Goal: Task Accomplishment & Management: Use online tool/utility

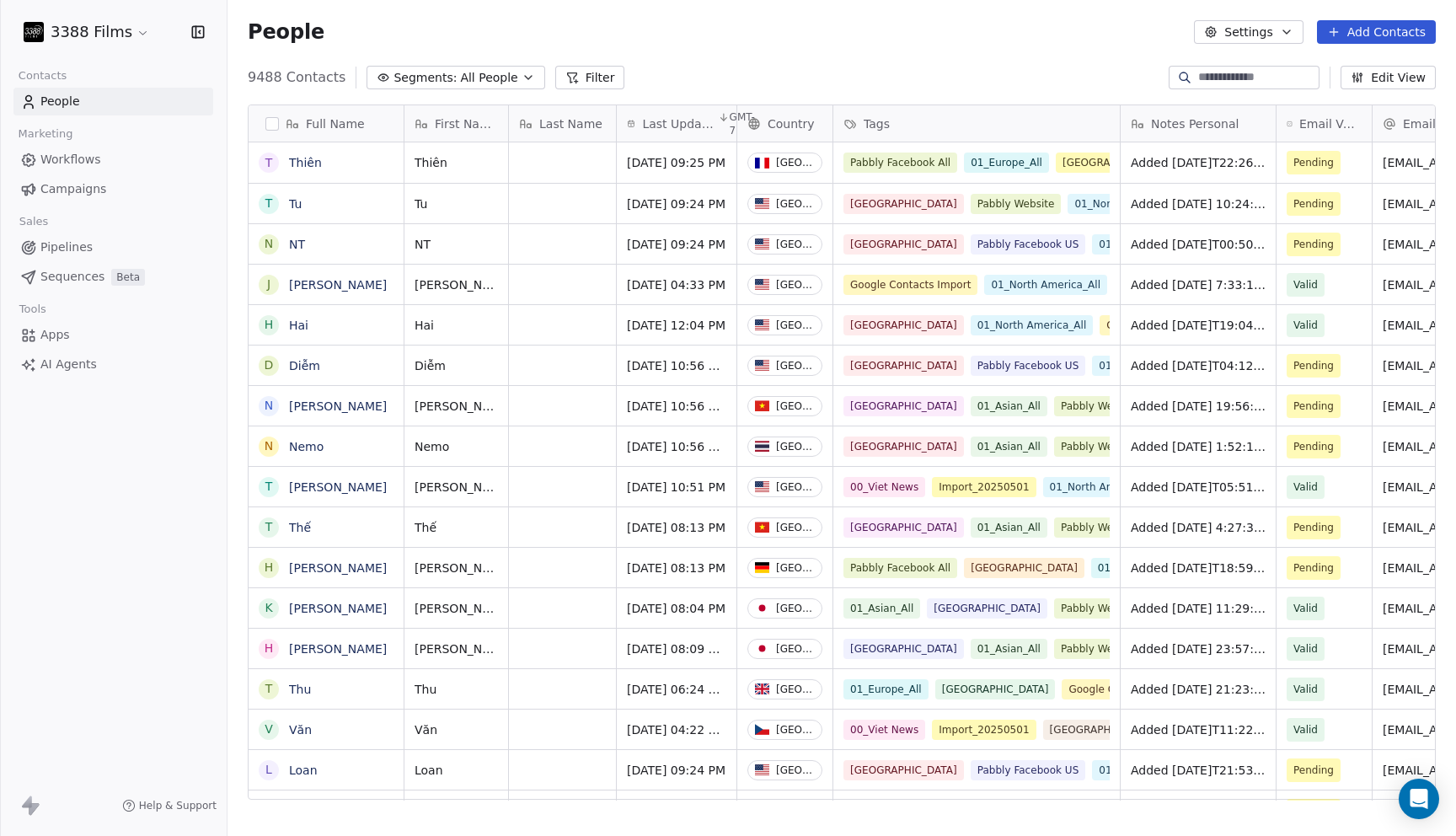
scroll to position [736, 1228]
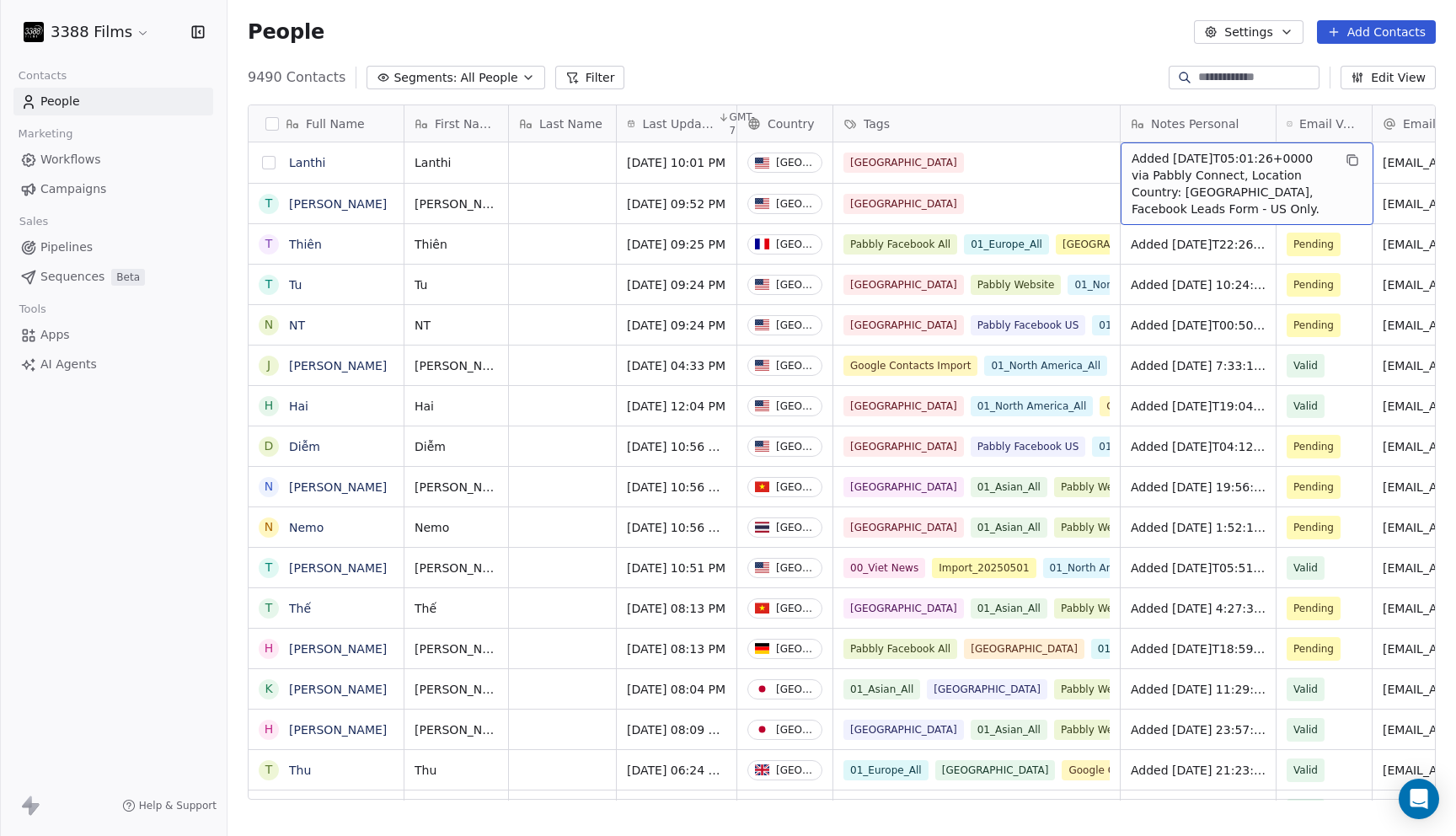
click at [273, 161] on button "grid" at bounding box center [269, 162] width 14 height 14
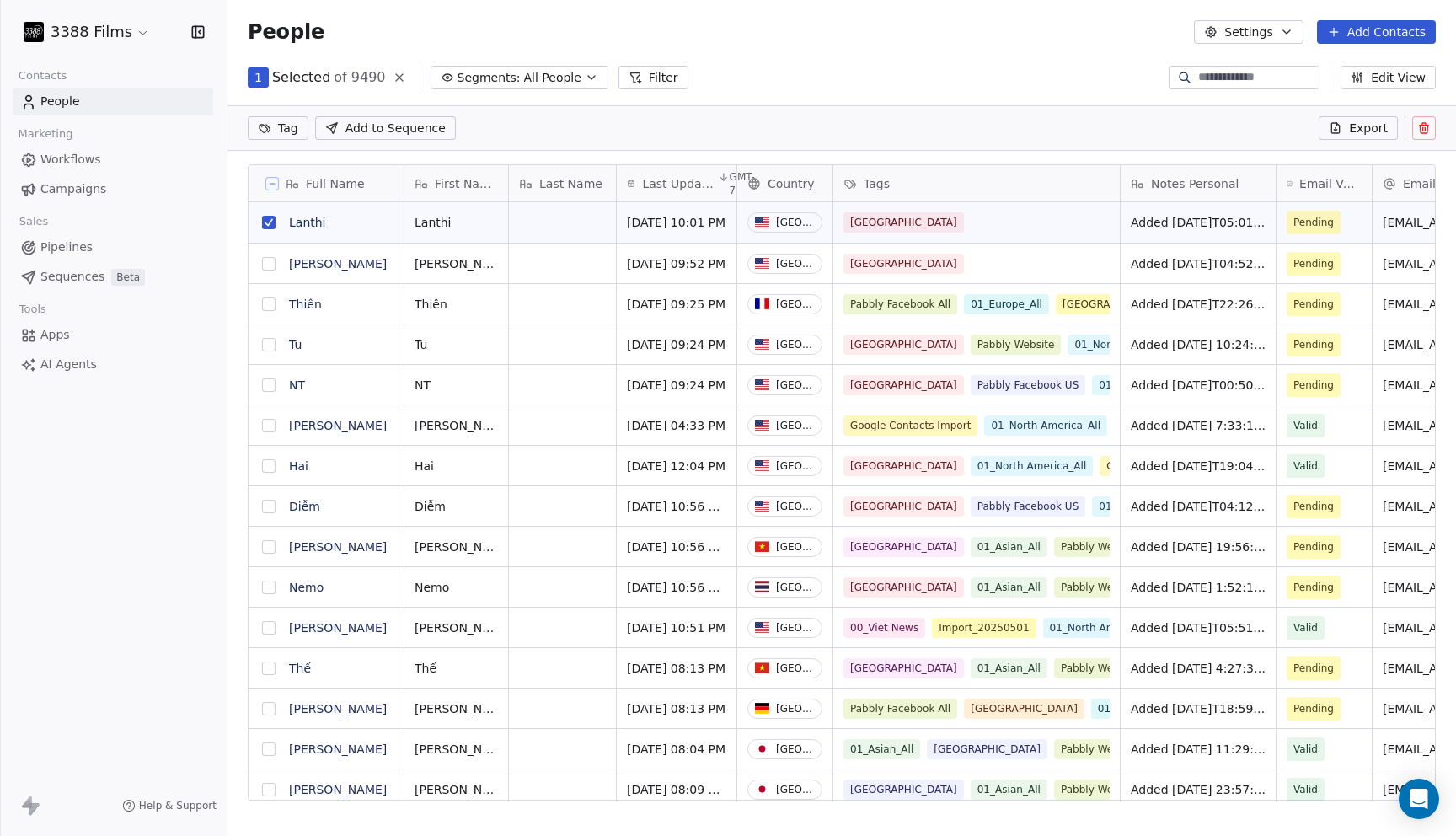
scroll to position [0, 0]
click at [268, 257] on button "grid" at bounding box center [269, 264] width 14 height 14
click at [272, 129] on html "3388 Films Contacts People Marketing Workflows Campaigns Sales Pipelines Sequen…" at bounding box center [728, 418] width 1456 height 836
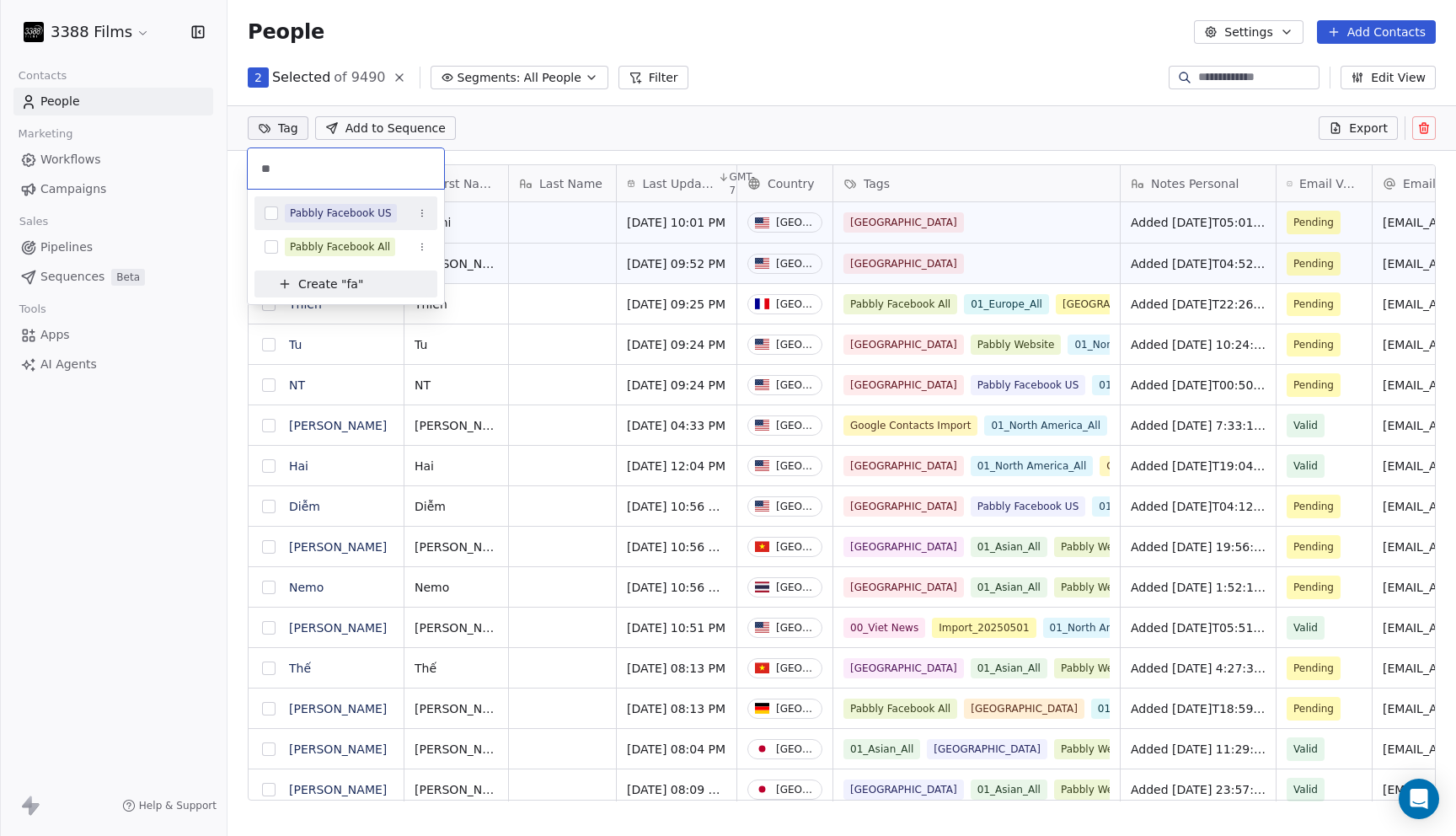
type input "**"
click at [332, 210] on div "Pabbly Facebook US" at bounding box center [341, 213] width 102 height 16
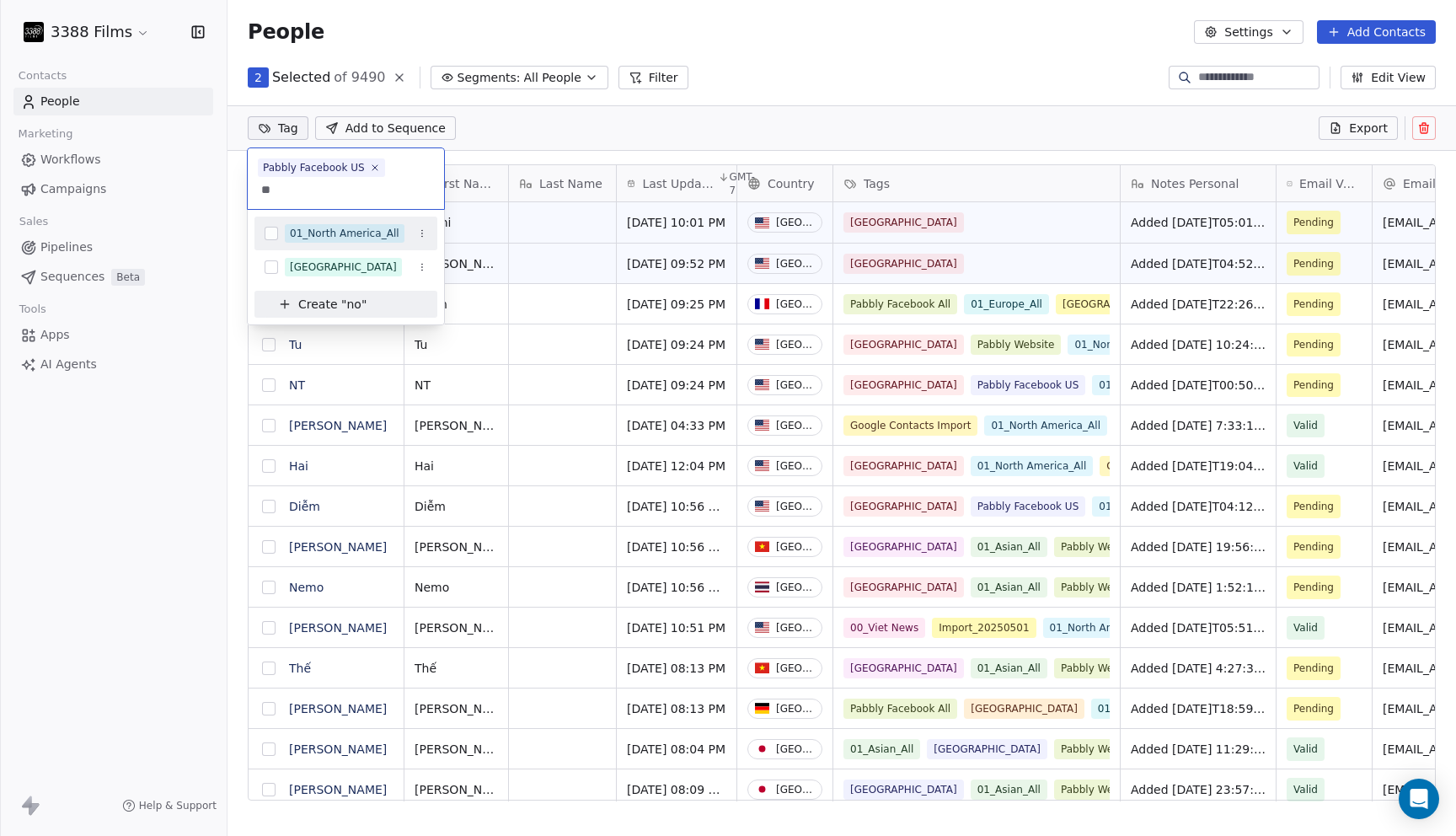
type input "**"
click at [363, 231] on div "01_North America_All" at bounding box center [345, 233] width 110 height 16
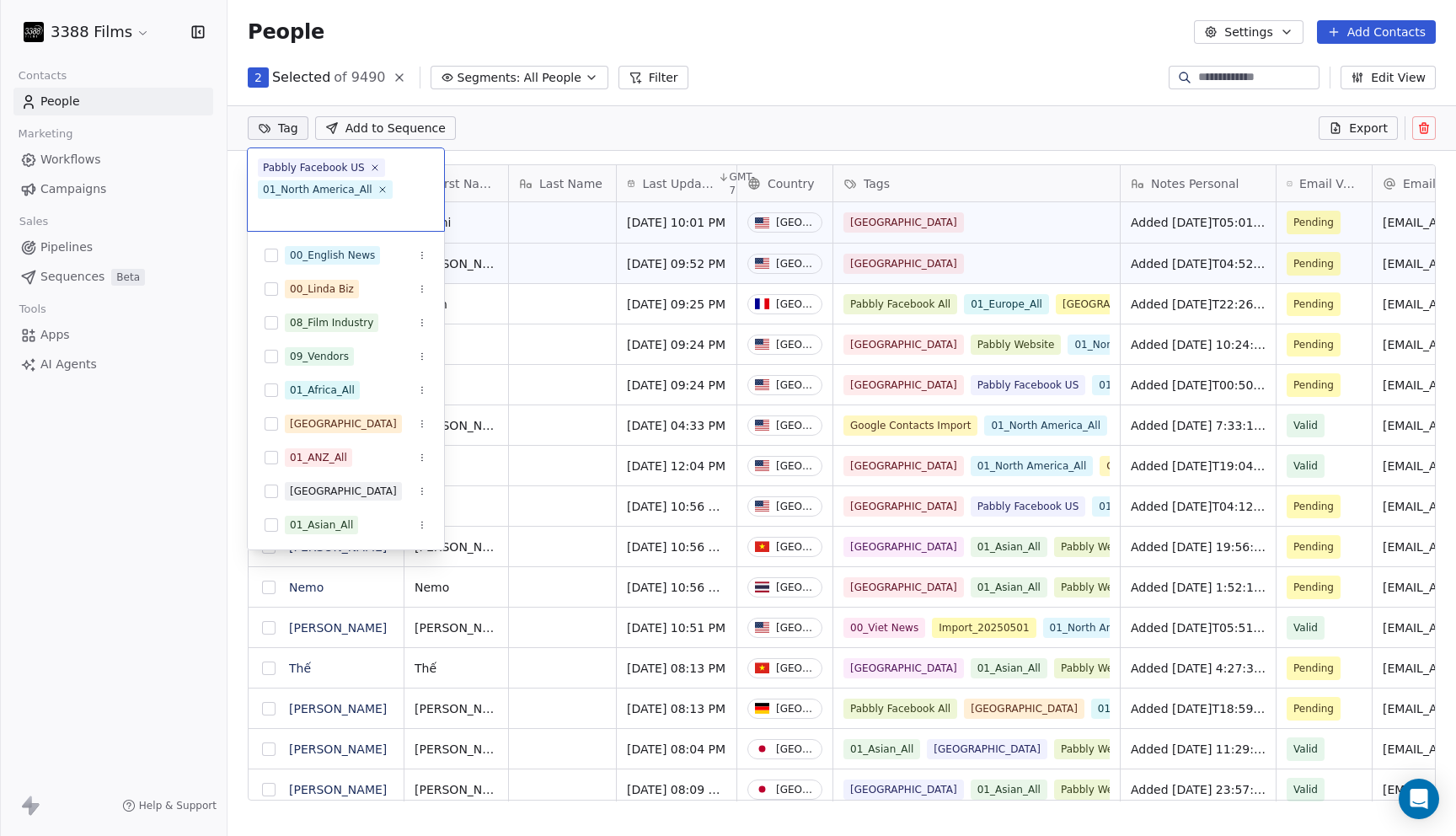
click at [869, 63] on html "3388 Films Contacts People Marketing Workflows Campaigns Sales Pipelines Sequen…" at bounding box center [728, 418] width 1456 height 836
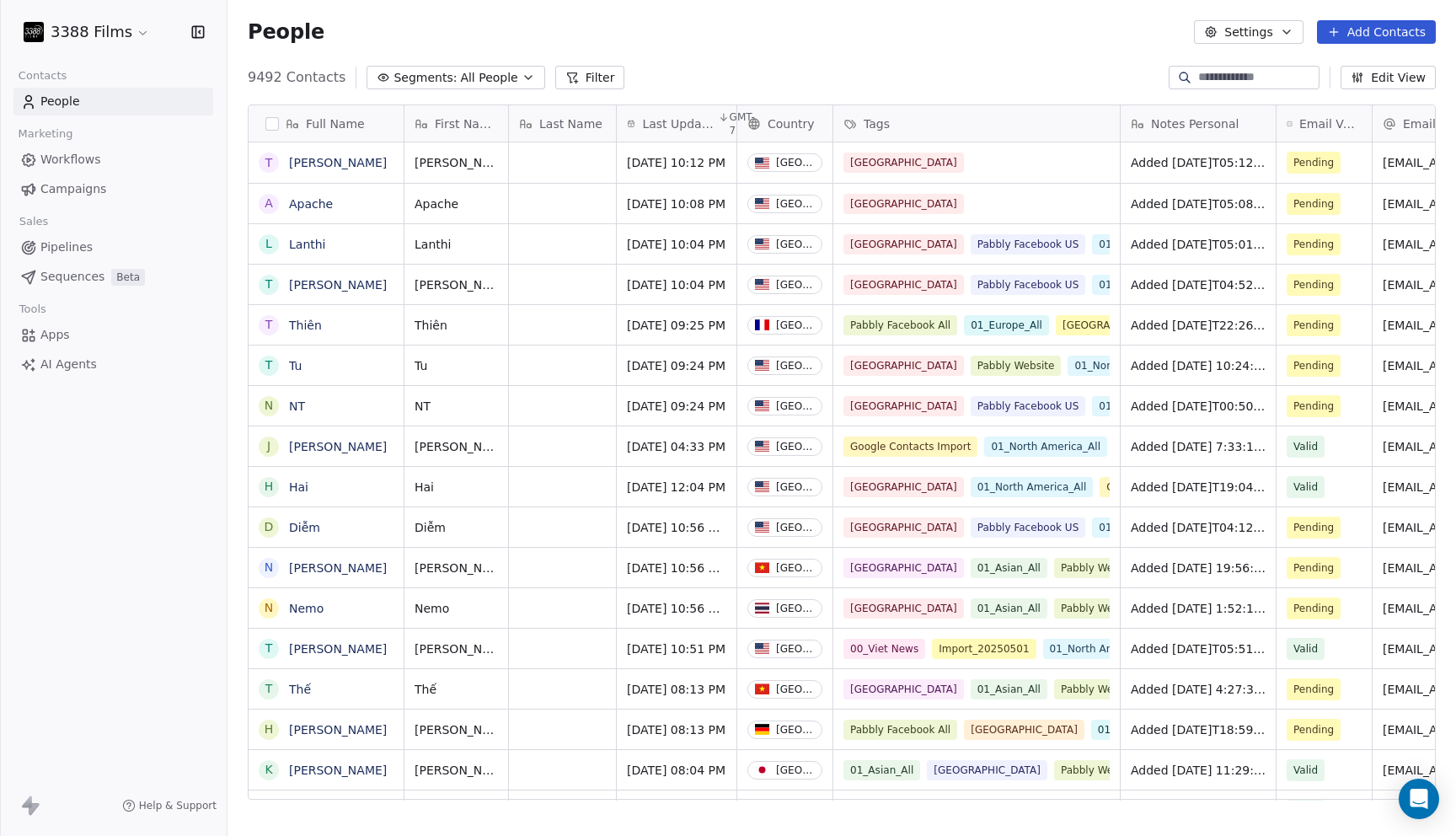
click at [1186, 210] on span "Added [DATE]T05:08:39+0000 via Pabbly Connect, Location Country: [GEOGRAPHIC_DA…" at bounding box center [1198, 204] width 135 height 17
click at [1186, 200] on span "Added [DATE]T05:08:39+0000 via Pabbly Connect, Location Country: [GEOGRAPHIC_DA…" at bounding box center [1198, 204] width 135 height 17
click at [1184, 200] on span "Added [DATE]T05:08:39+0000 via Pabbly Connect, Location Country: [GEOGRAPHIC_DA…" at bounding box center [1198, 204] width 135 height 17
click at [963, 72] on div "9492 Contacts Segments: All People Filter Edit View" at bounding box center [841, 77] width 1228 height 27
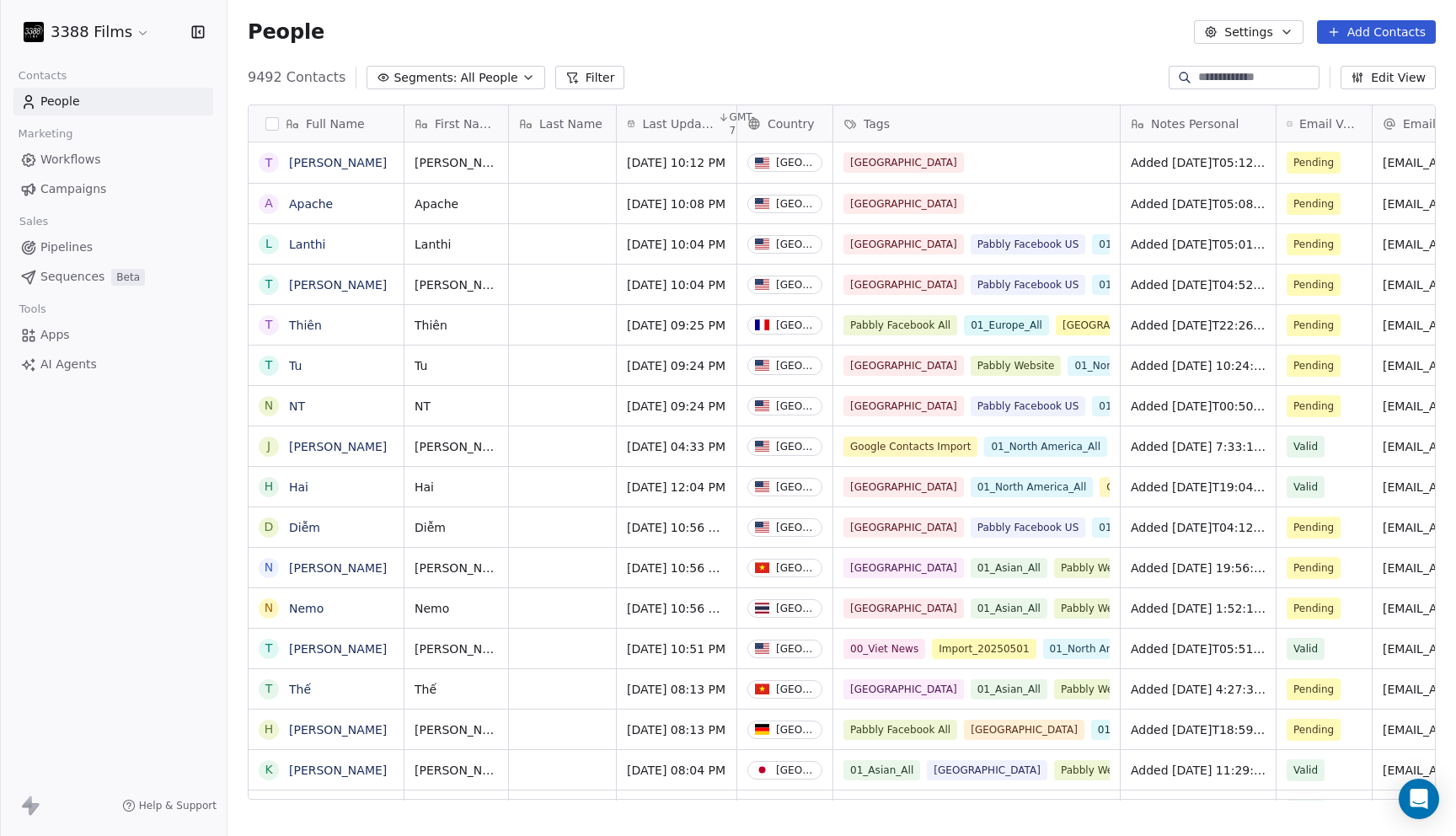
click at [1198, 197] on span "Added [DATE]T05:08:39+0000 via Pabbly Connect, Location Country: [GEOGRAPHIC_DA…" at bounding box center [1198, 204] width 135 height 17
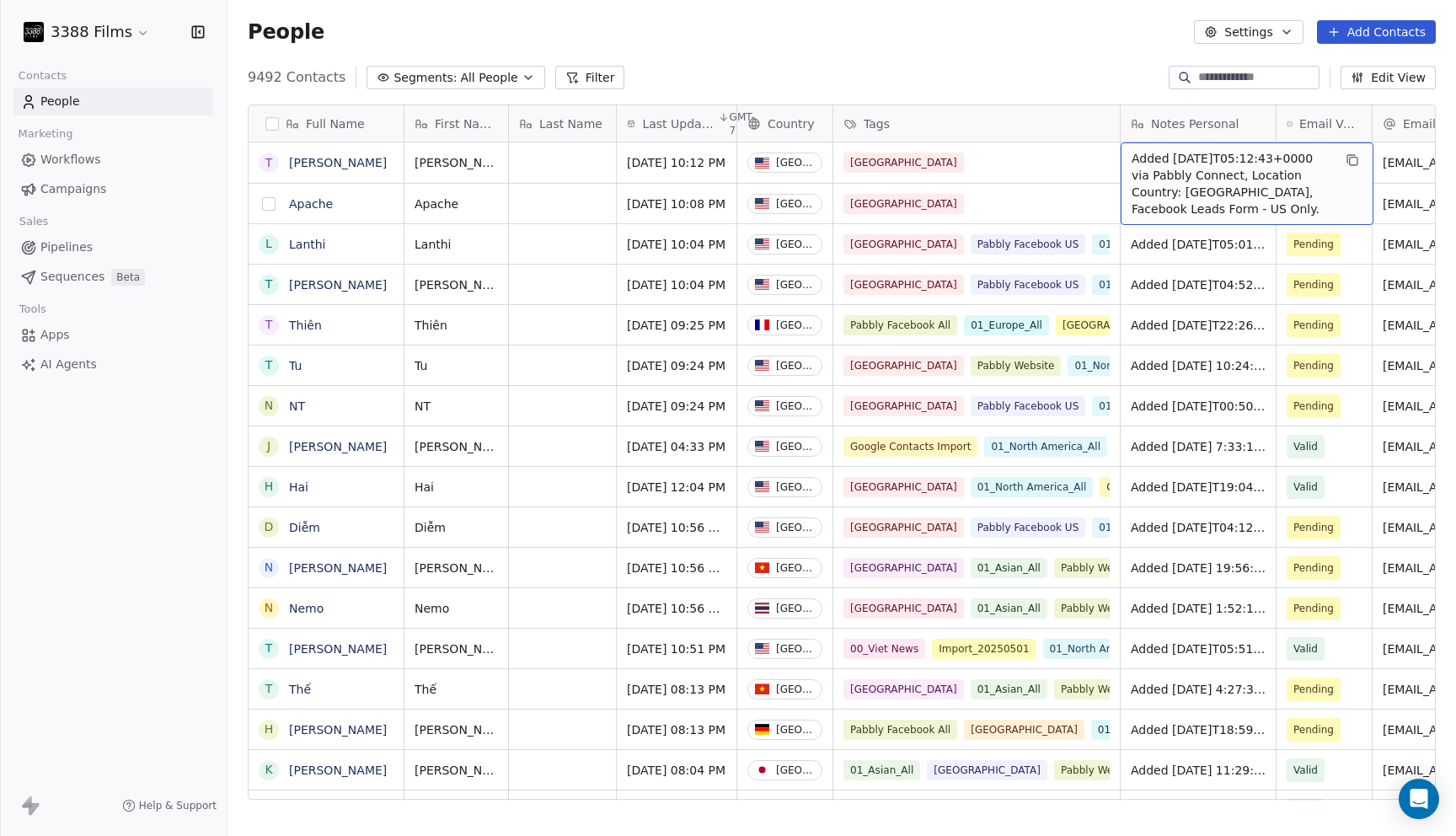
click at [269, 202] on button "grid" at bounding box center [269, 204] width 14 height 14
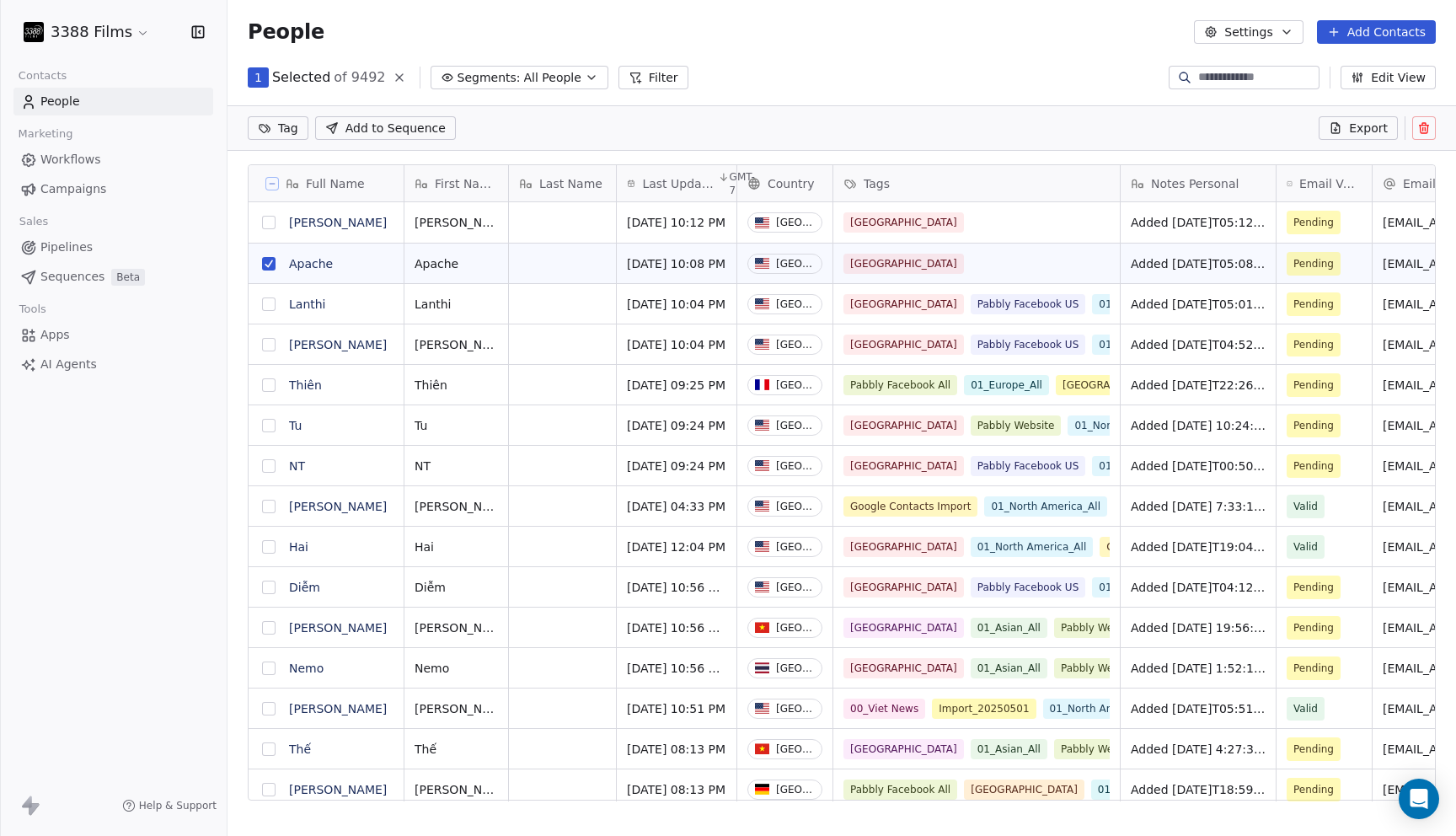
click at [269, 218] on button "grid" at bounding box center [269, 223] width 14 height 14
click at [293, 128] on html "3388 Films Contacts People Marketing Workflows Campaigns Sales Pipelines Sequen…" at bounding box center [728, 418] width 1456 height 836
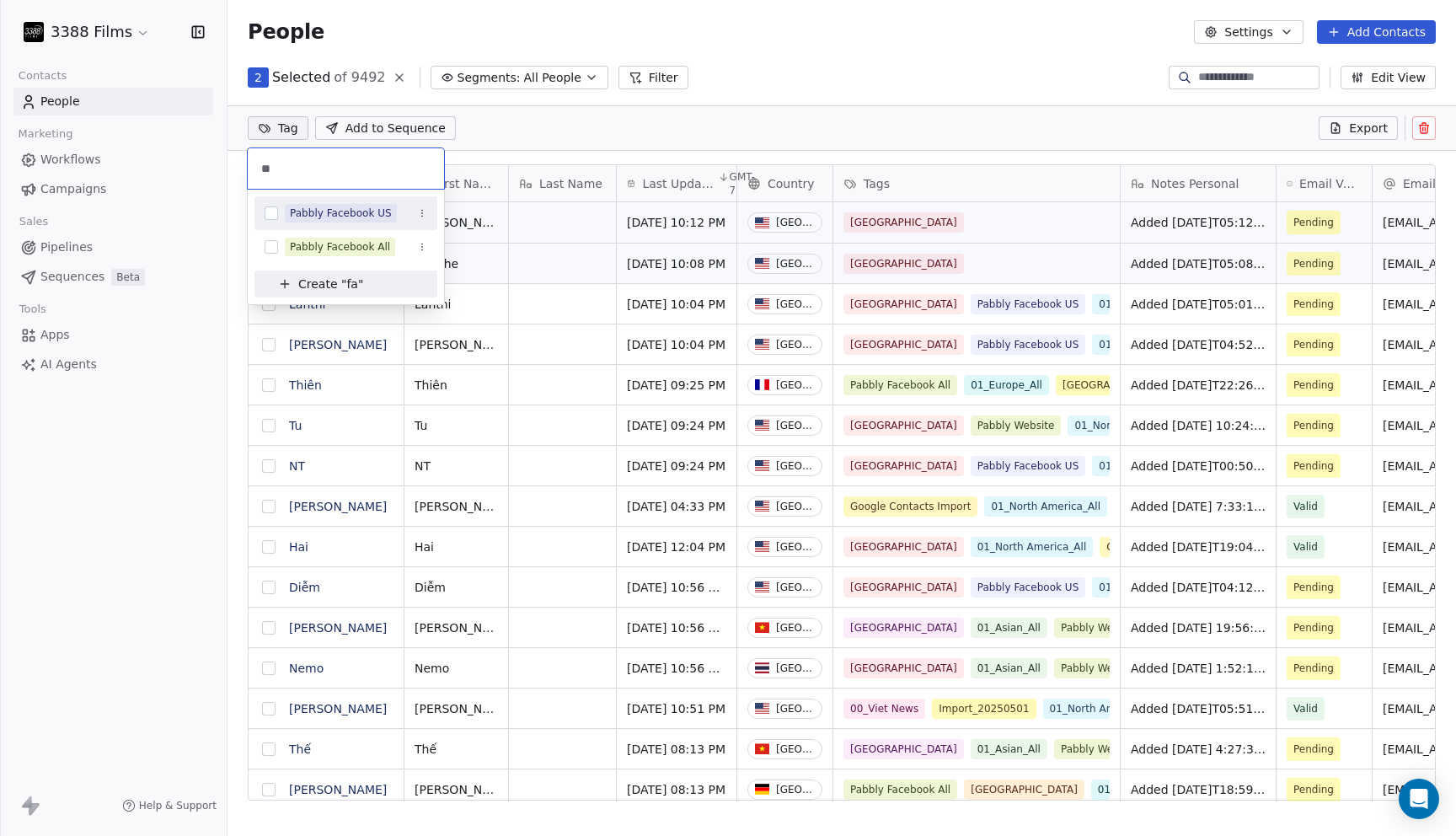
type input "**"
click at [332, 212] on div "Pabbly Facebook US" at bounding box center [341, 213] width 102 height 16
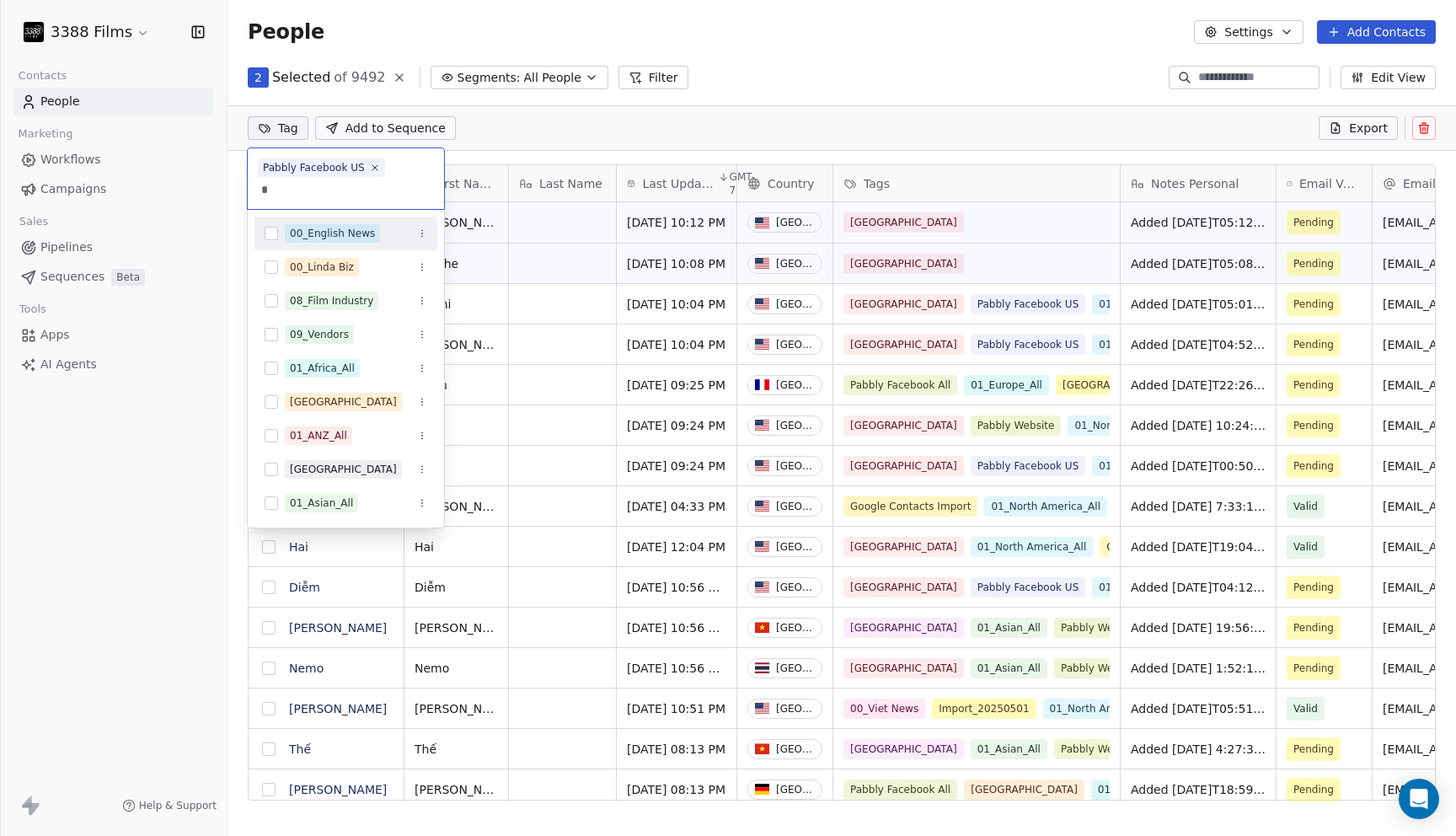
click at [333, 212] on div "00_English News 00_Linda Biz 08_Film Industry 09_Vendors 01_Africa_All Albania …" at bounding box center [345, 369] width 196 height 318
click at [300, 194] on input "*" at bounding box center [346, 189] width 176 height 18
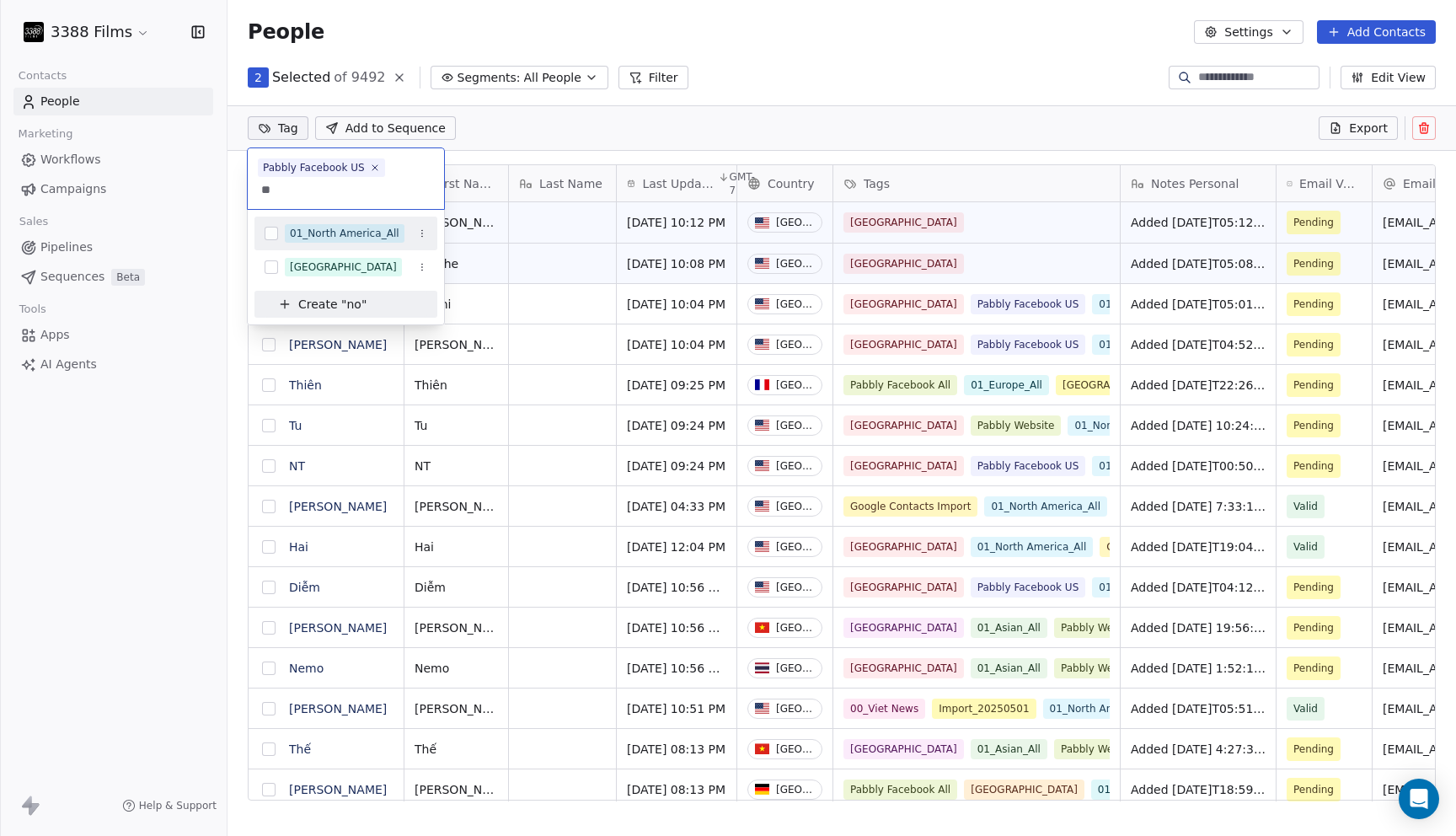
type input "**"
click at [308, 227] on div "01_North America_All" at bounding box center [345, 233] width 110 height 16
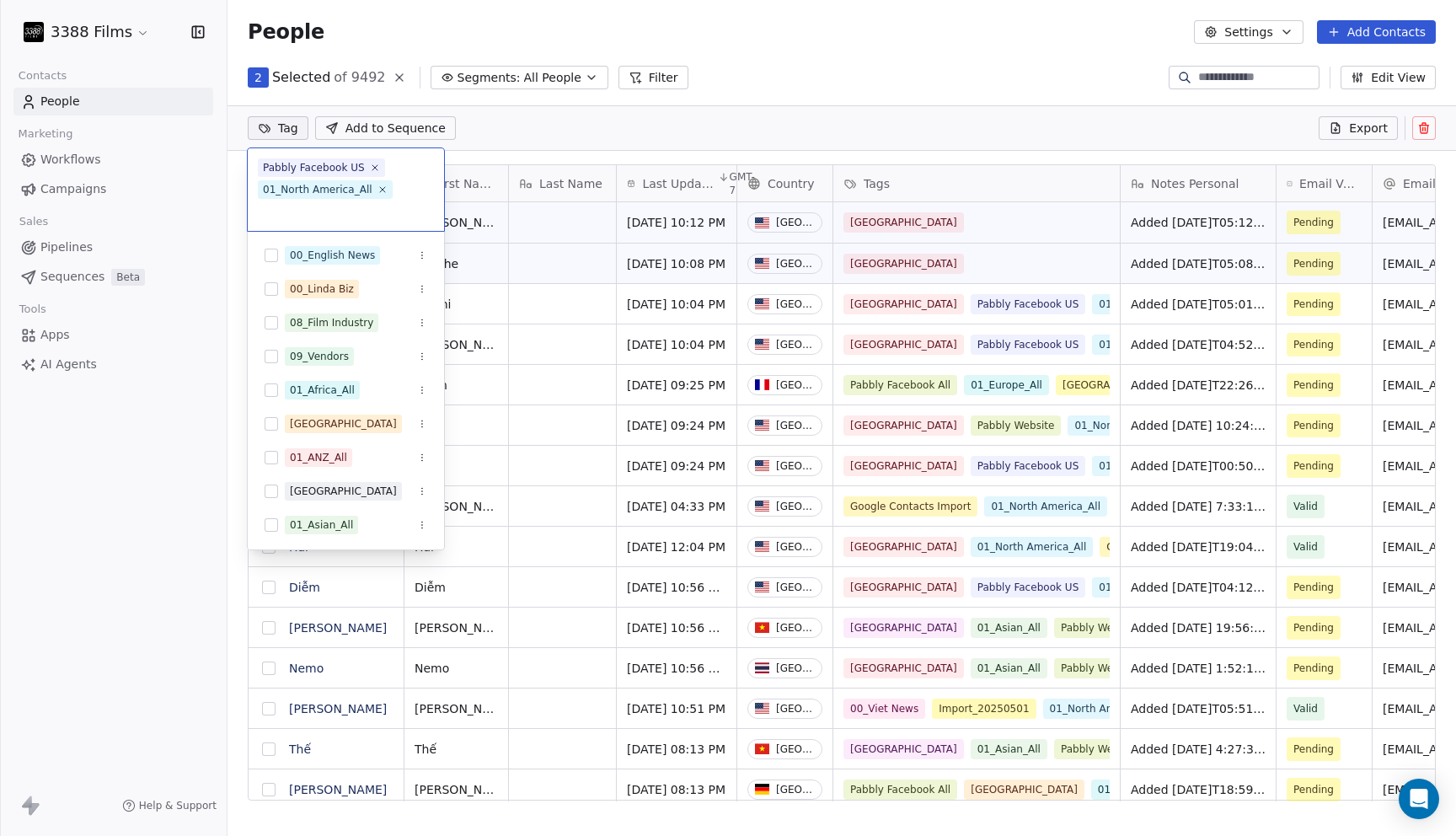
click at [870, 64] on html "3388 Films Contacts People Marketing Workflows Campaigns Sales Pipelines Sequen…" at bounding box center [728, 418] width 1456 height 836
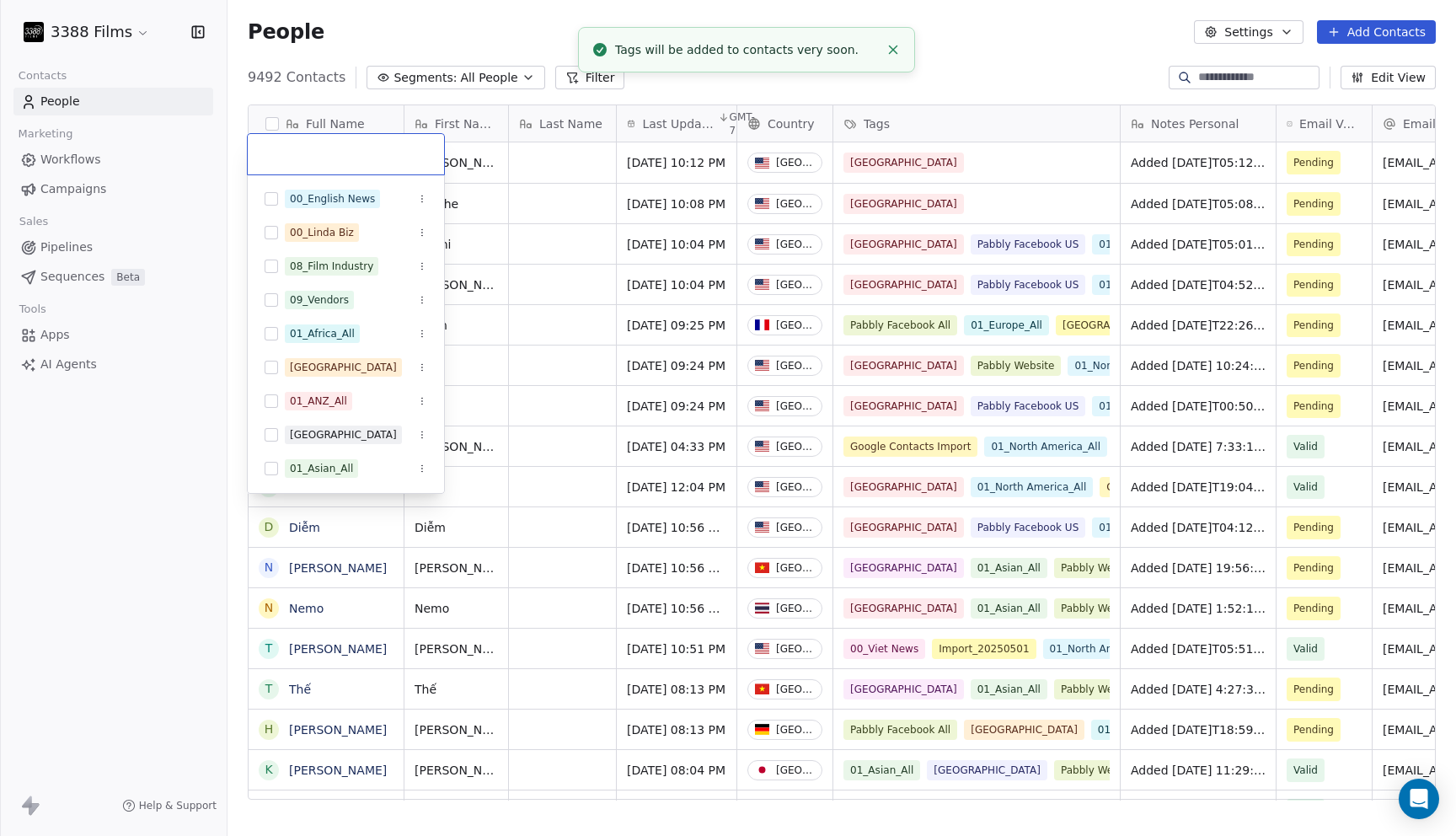
scroll to position [11, 0]
